Goal: Task Accomplishment & Management: Manage account settings

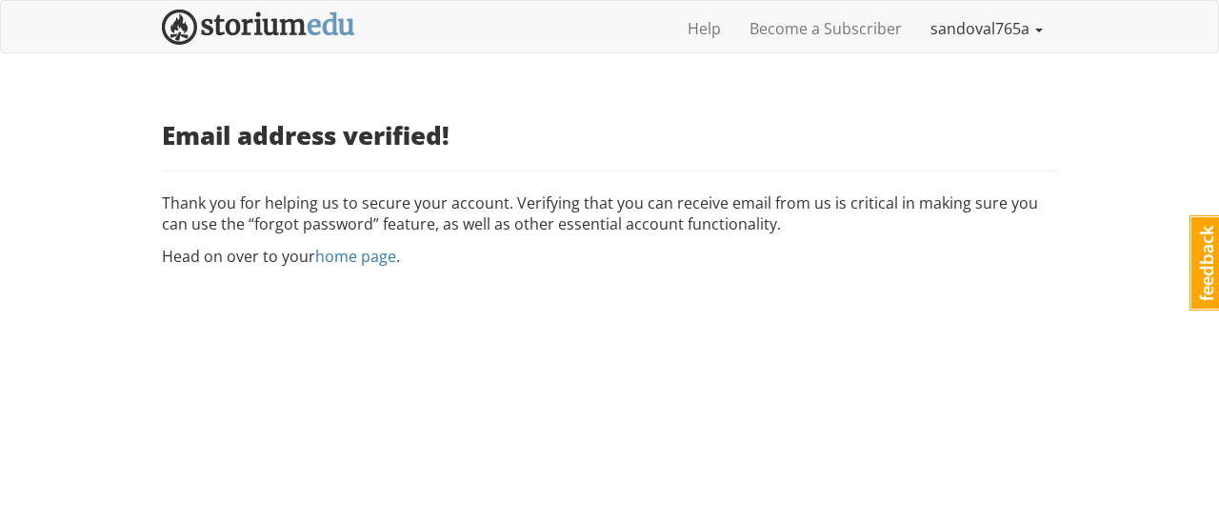
click at [981, 30] on link "sandoval765a" at bounding box center [986, 29] width 141 height 48
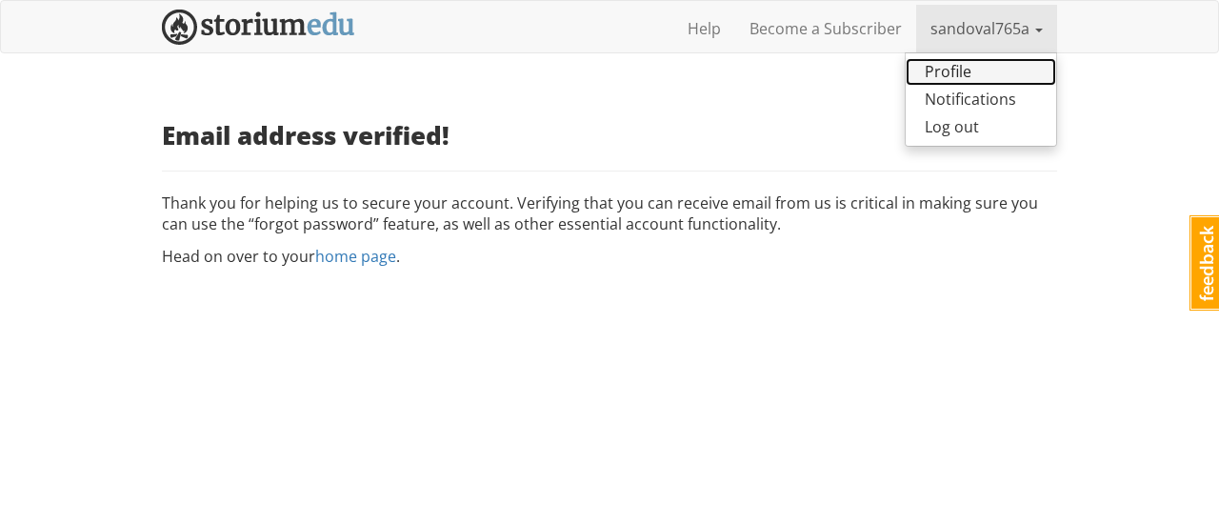
click at [962, 71] on link "Profile" at bounding box center [981, 72] width 150 height 28
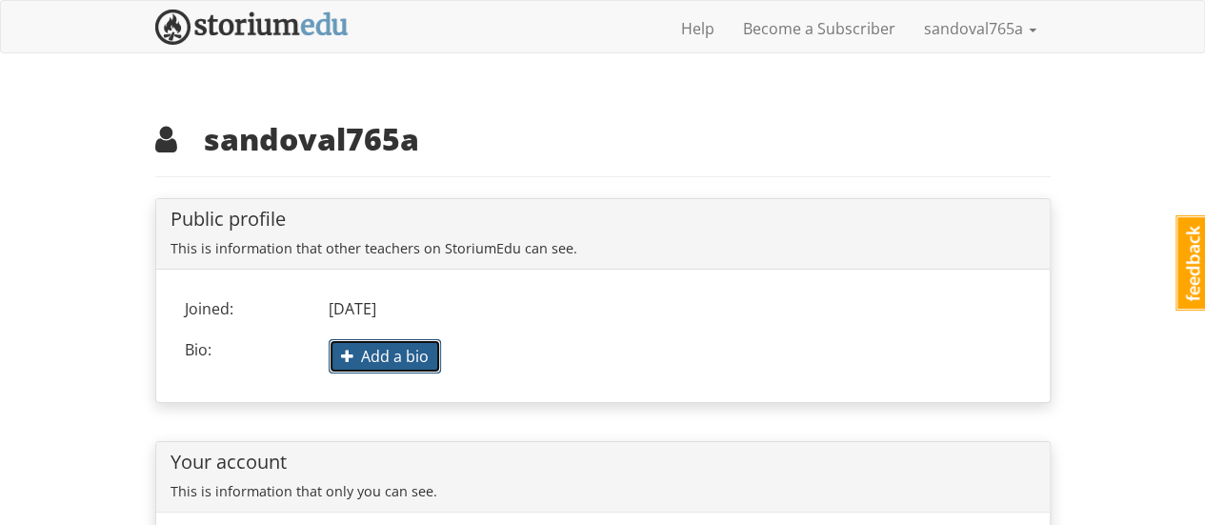
click at [423, 350] on span "Add a bio" at bounding box center [385, 356] width 88 height 21
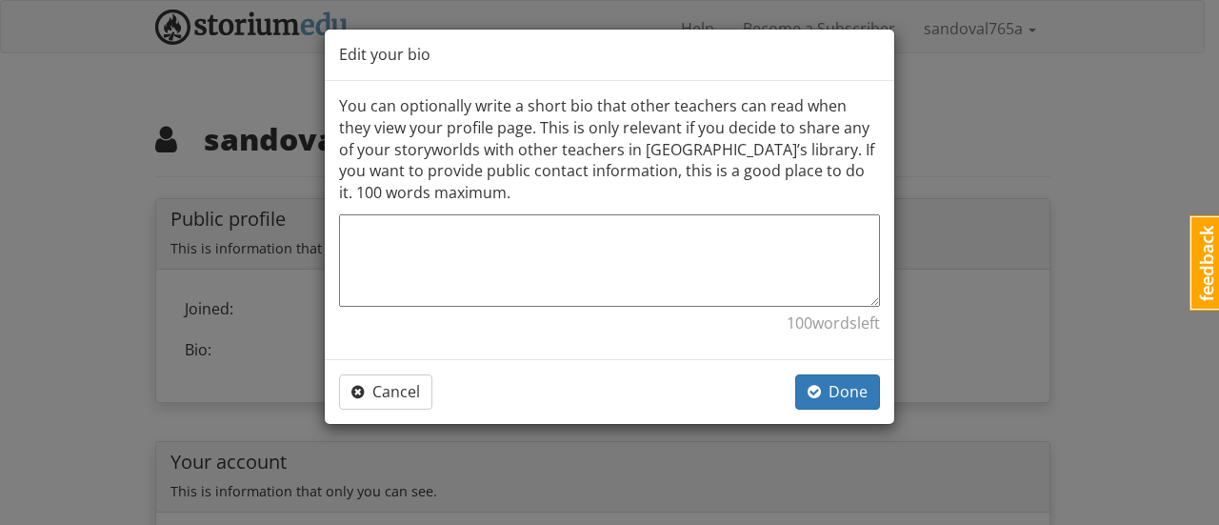
click at [481, 275] on textarea at bounding box center [609, 260] width 541 height 92
paste textarea "[URL][DOMAIN_NAME]"
type textarea "[URL][DOMAIN_NAME]"
type textarea "x"
type textarea "[URL][DOMAIN_NAME]"
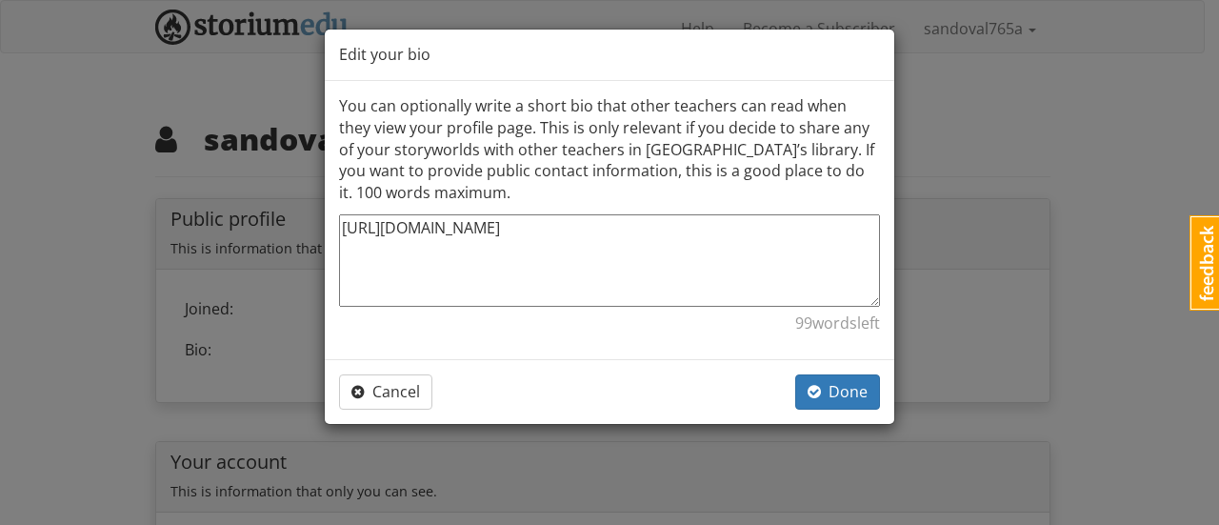
type textarea "x"
type textarea "[URL][DOMAIN_NAME]"
type textarea "x"
paste textarea "AMIclubwear"
type textarea "[URL][DOMAIN_NAME] AMIclubwear"
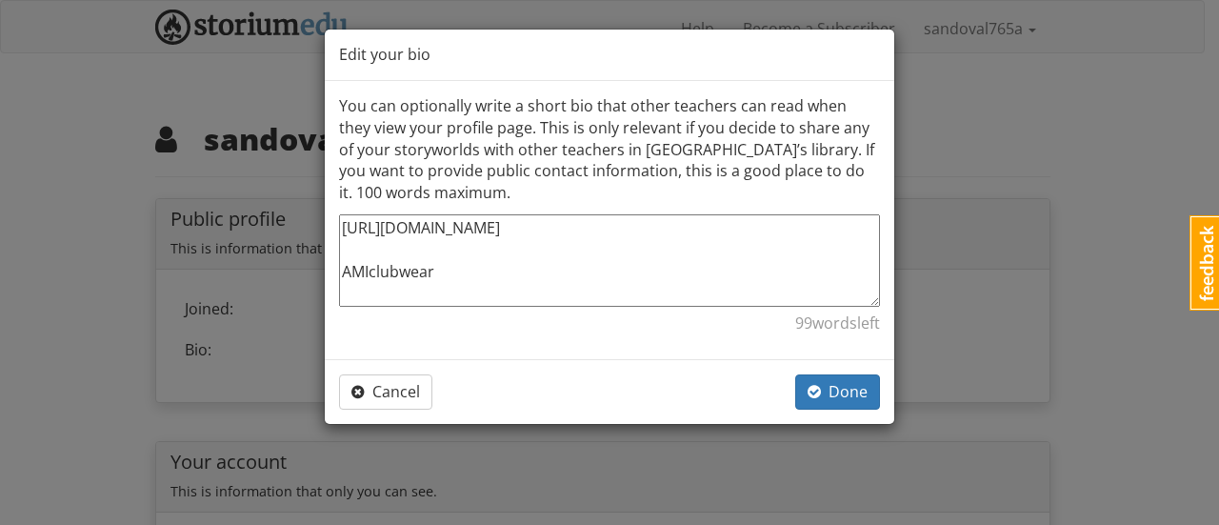
type textarea "x"
type textarea "[URL][DOMAIN_NAME] AMIclubwear"
type textarea "x"
type textarea "[URL][DOMAIN_NAME] AMIclubwear"
type textarea "x"
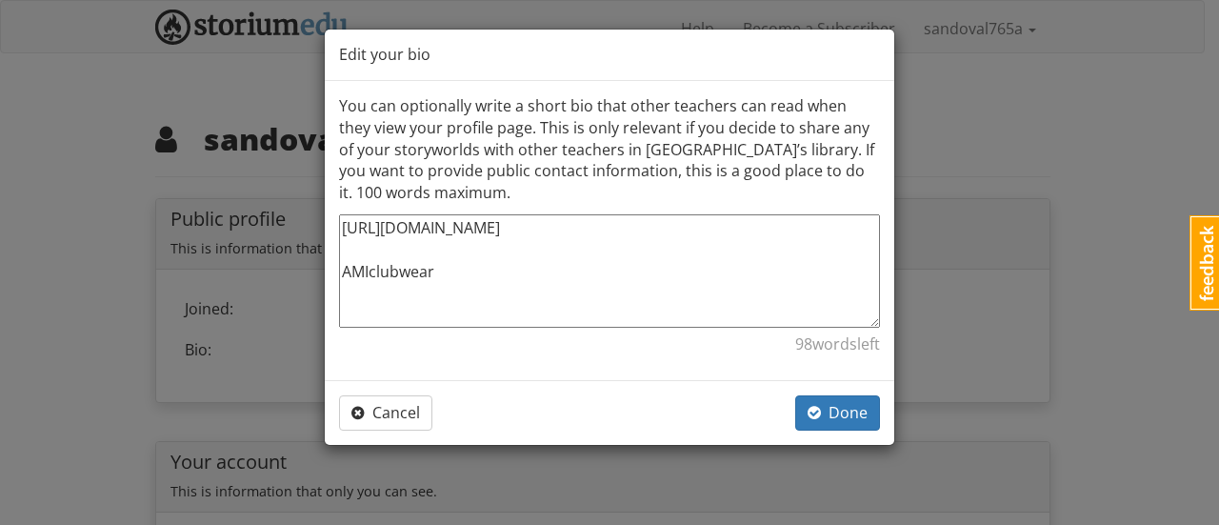
paste textarea "Rave Outfits That Glow—Shop Sexy, Trendy Styles at AMIclubwear! Elevate your fe…"
type textarea "[URL][DOMAIN_NAME] AMIclubwear Rave Outfits That Glow—Shop Sexy, Trendy Styles …"
type textarea "x"
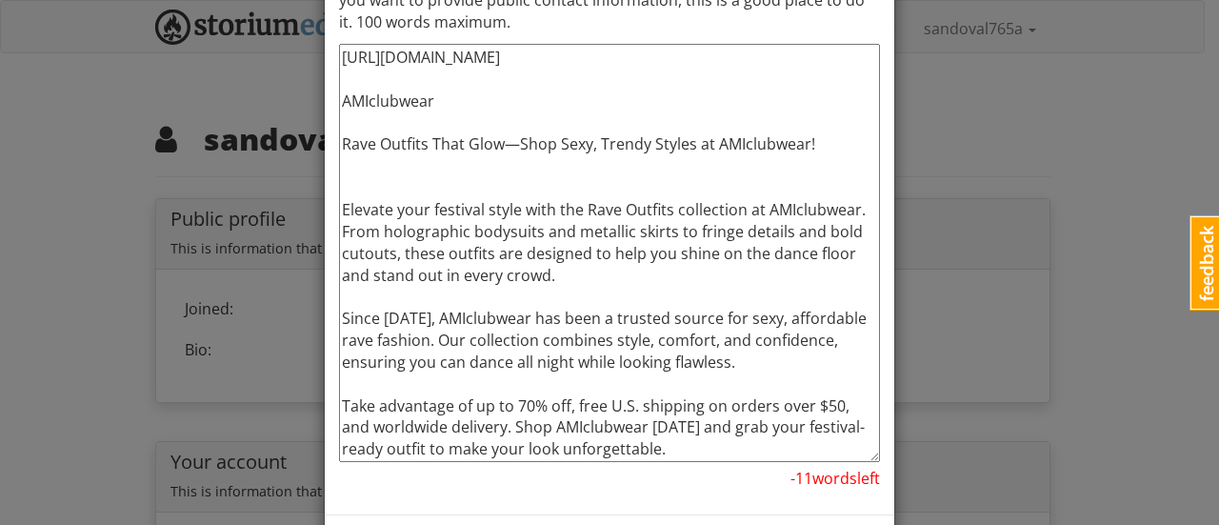
scroll to position [251, 0]
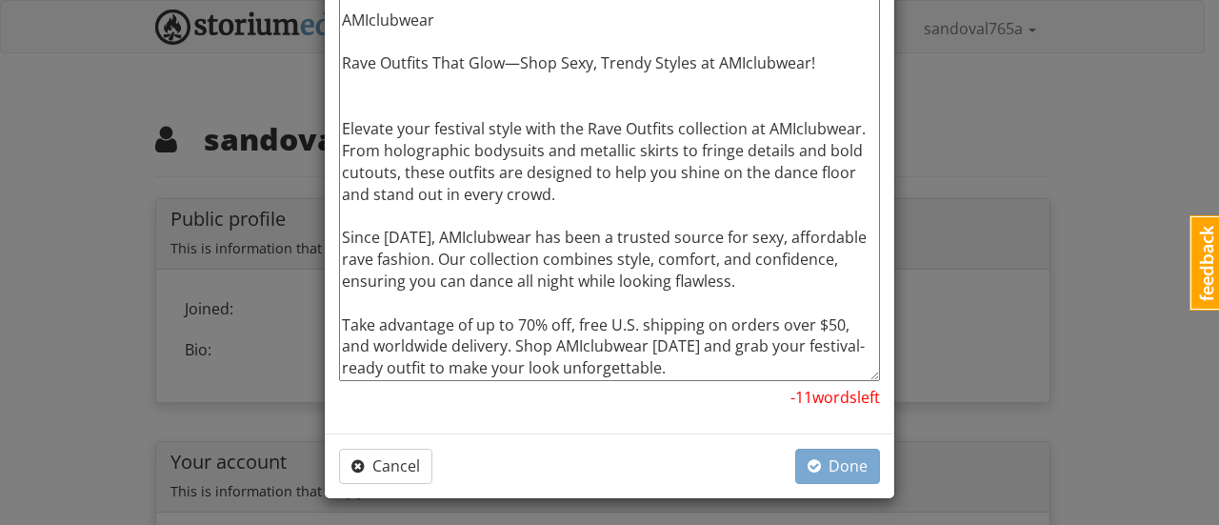
drag, startPoint x: 476, startPoint y: 342, endPoint x: 632, endPoint y: 370, distance: 158.8
click at [632, 370] on textarea "[URL][DOMAIN_NAME] AMIclubwear Rave Outfits That Glow—Shop Sexy, Trendy Styles …" at bounding box center [609, 172] width 541 height 418
type textarea "[URL][DOMAIN_NAME] AMIclubwear Rave Outfits That Glow—Shop Sexy, Trendy Styles …"
type textarea "x"
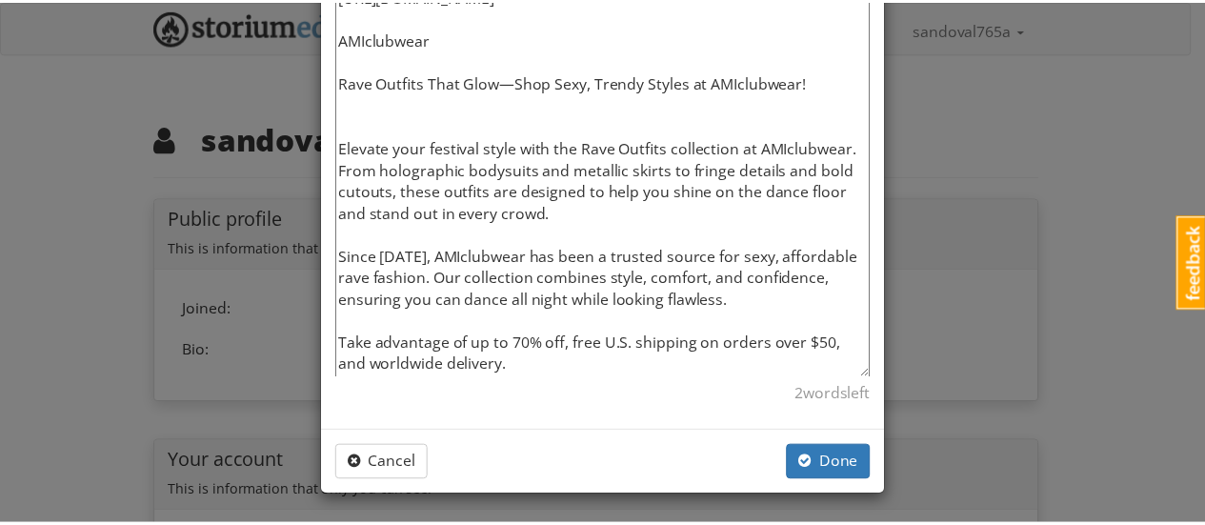
scroll to position [230, 0]
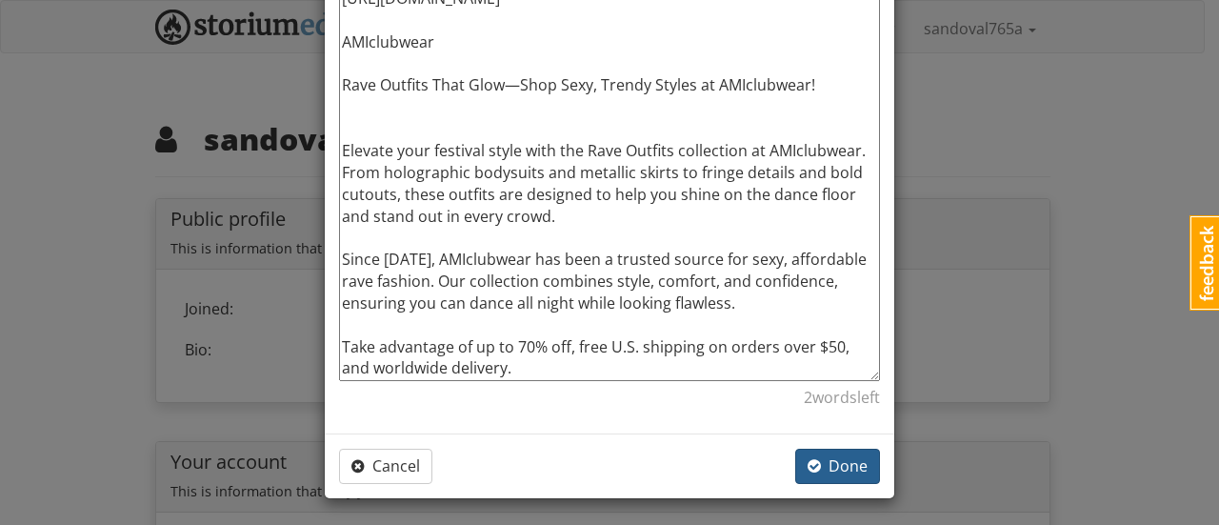
type textarea "[URL][DOMAIN_NAME] AMIclubwear Rave Outfits That Glow—Shop Sexy, Trendy Styles …"
click at [800, 462] on button "Done" at bounding box center [837, 466] width 85 height 35
type textarea "x"
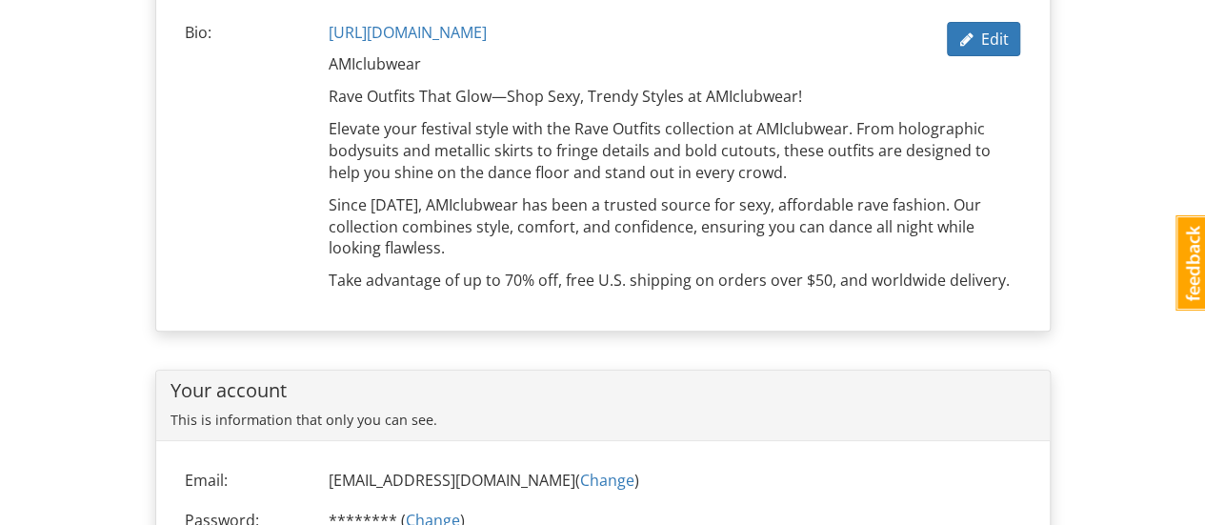
scroll to position [158, 0]
